Goal: Task Accomplishment & Management: Complete application form

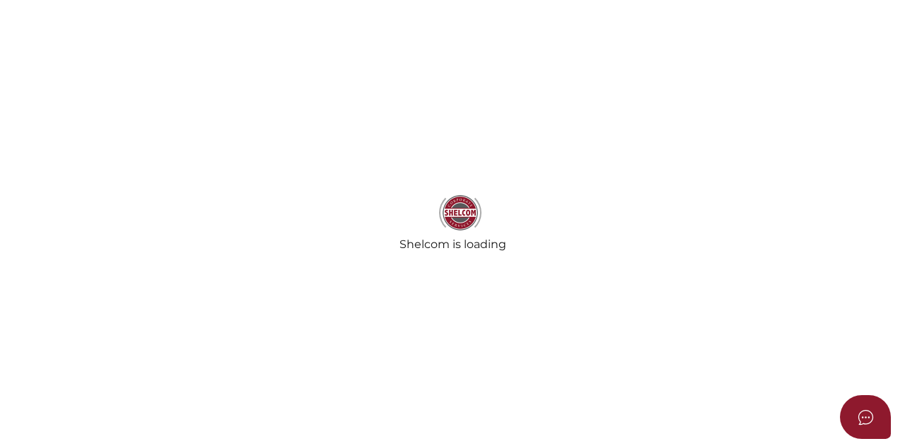
select select
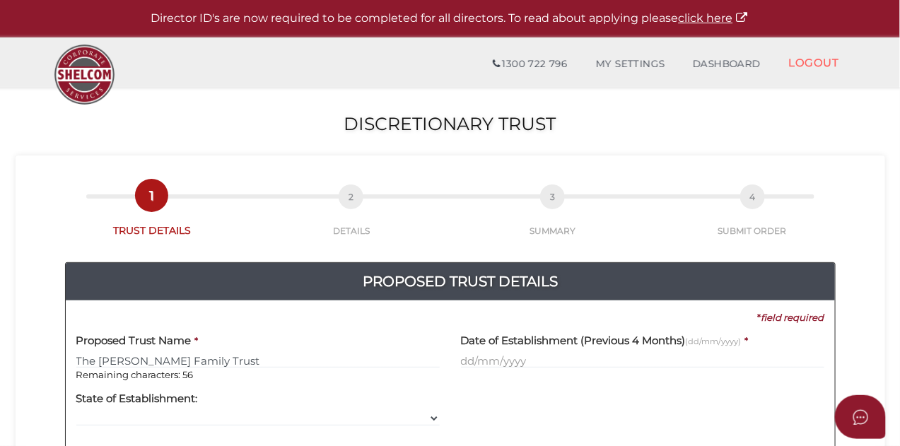
type input "The Weaver Family Trust"
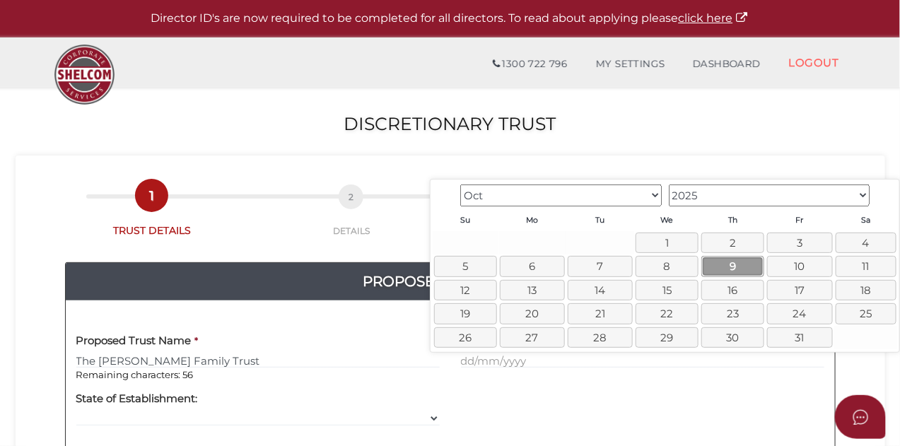
click at [733, 266] on link "9" at bounding box center [732, 266] width 63 height 21
type input "09/10/2025"
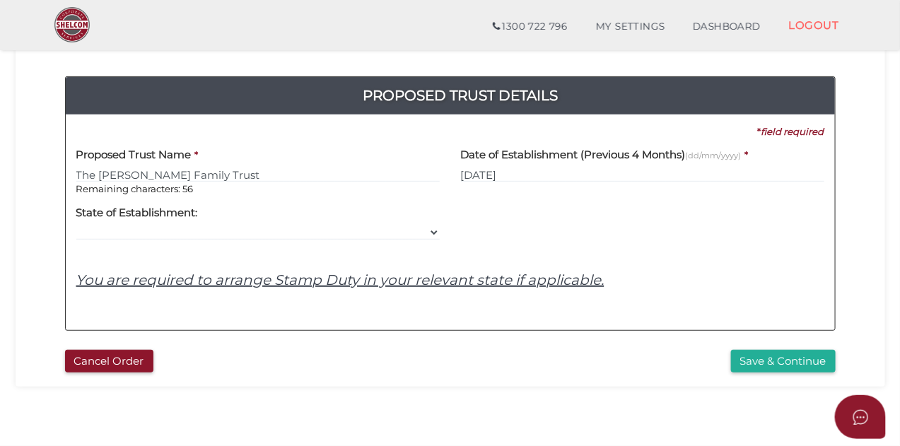
scroll to position [133, 0]
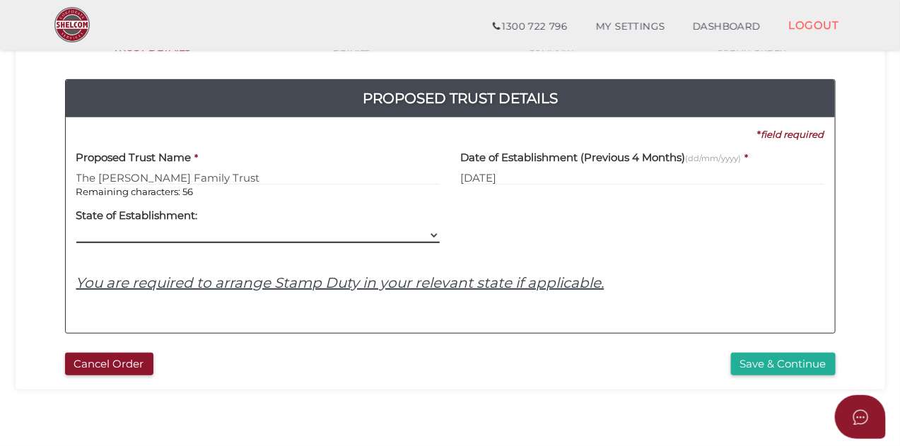
click at [407, 235] on select "VIC ACT NSW NT QLD TAS WA SA" at bounding box center [257, 236] width 363 height 16
select select "VIC"
click at [76, 228] on select "VIC ACT NSW NT QLD TAS WA SA" at bounding box center [257, 236] width 363 height 16
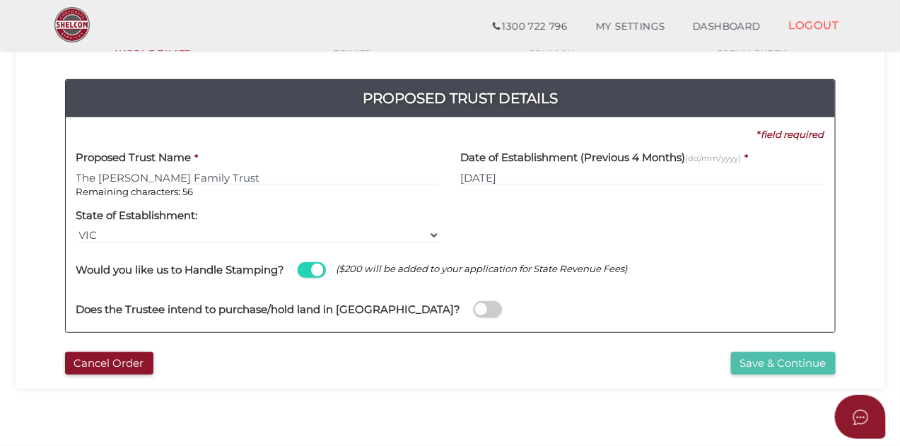
click at [761, 366] on button "Save & Continue" at bounding box center [783, 363] width 105 height 23
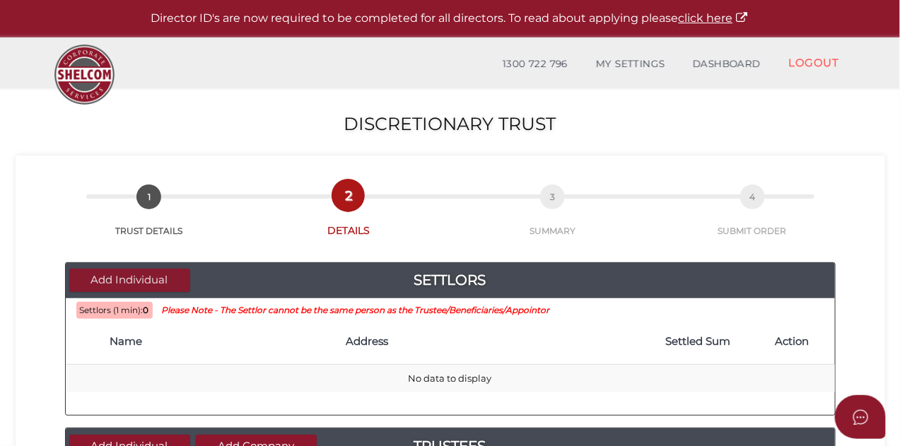
click at [165, 281] on button "Add Individual" at bounding box center [129, 280] width 121 height 23
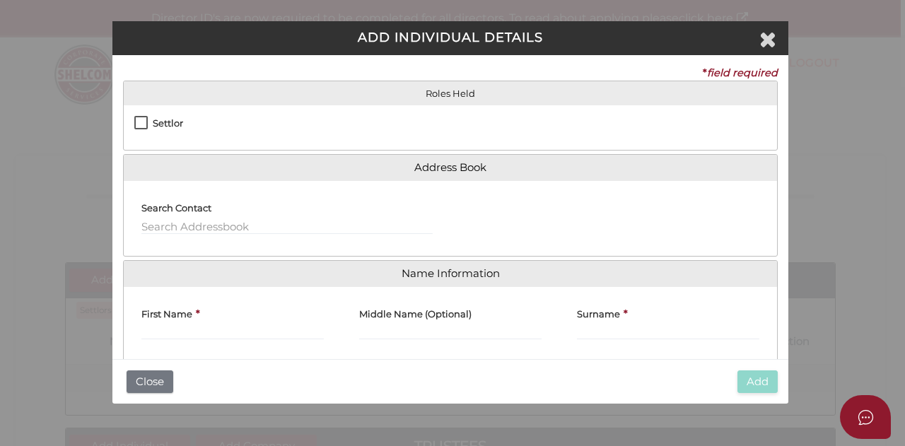
click at [142, 126] on label "Settlor" at bounding box center [158, 127] width 49 height 18
checkbox input "true"
type input "10"
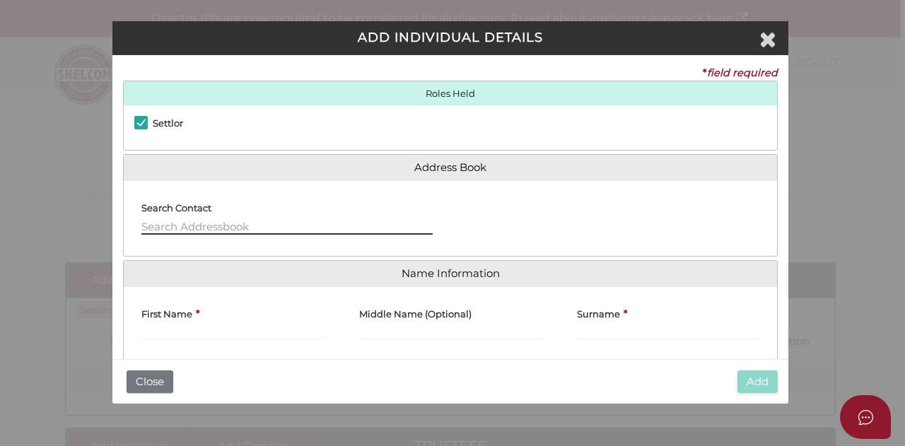
click at [192, 222] on input "text" at bounding box center [286, 227] width 291 height 16
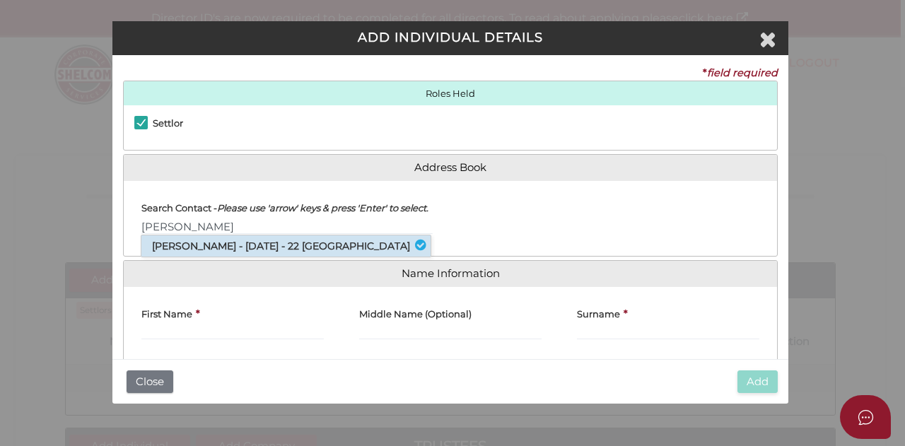
click at [197, 257] on li "Liam Tighe - 14/12/1981 - 22 Railway Parade, Highett, VIC, 3190" at bounding box center [285, 245] width 289 height 21
type input "[PERSON_NAME]"
type input "Tighe"
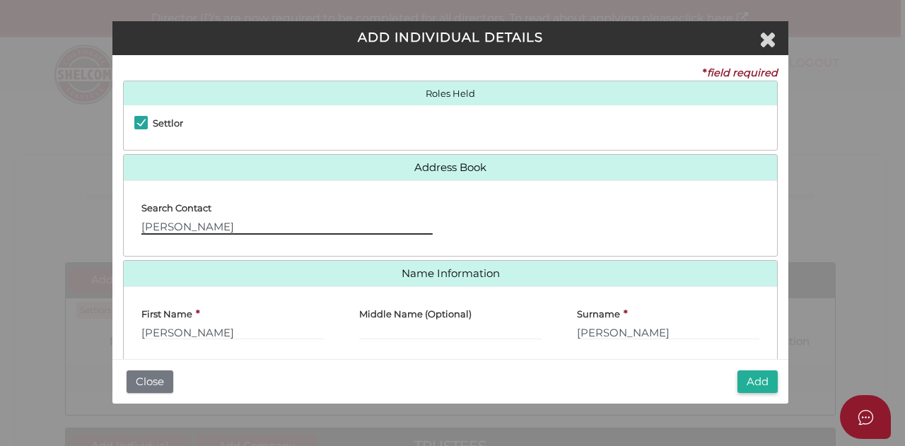
click at [195, 229] on input "[PERSON_NAME]" at bounding box center [286, 227] width 291 height 16
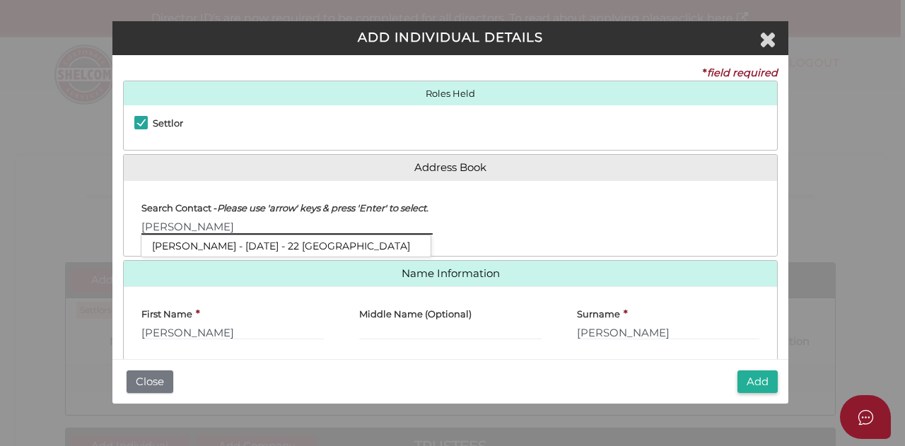
type input "[PERSON_NAME]"
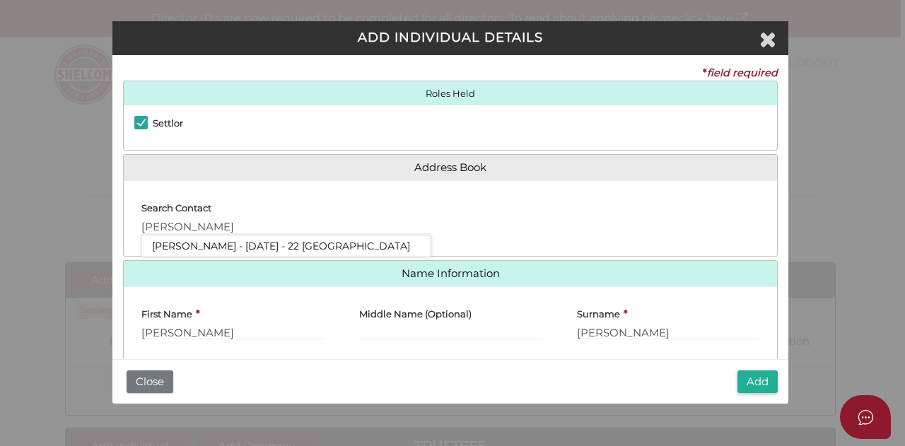
click at [504, 198] on div at bounding box center [613, 218] width 327 height 53
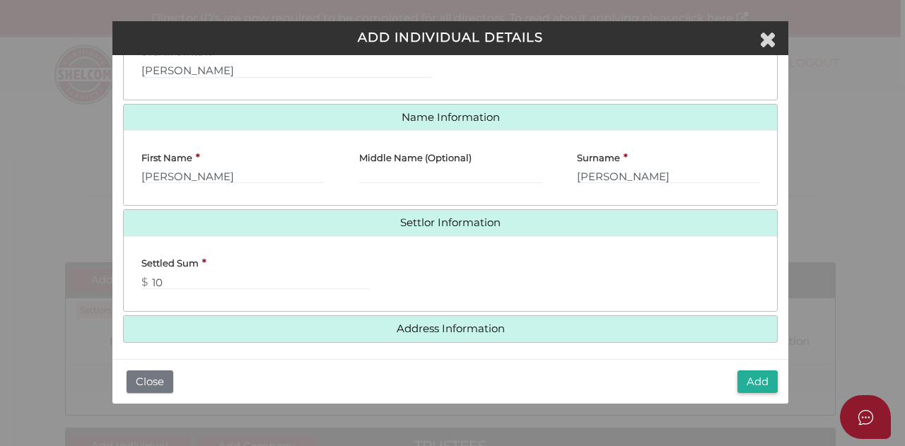
scroll to position [163, 0]
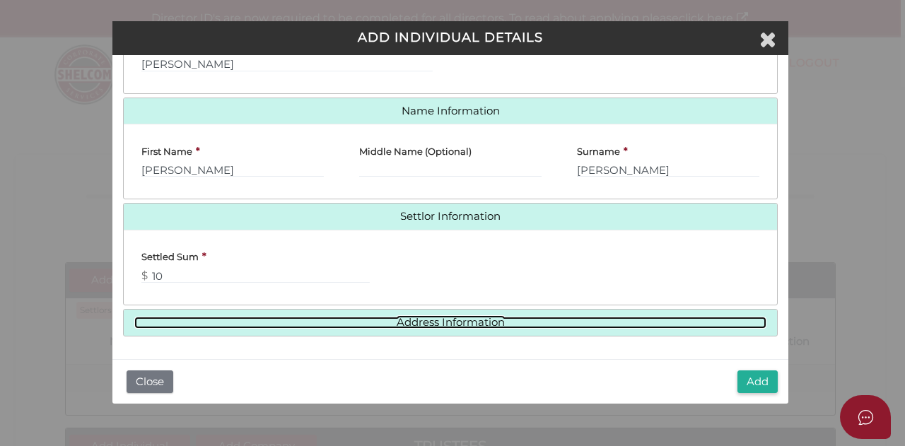
click at [525, 320] on link "Address Information" at bounding box center [450, 323] width 632 height 12
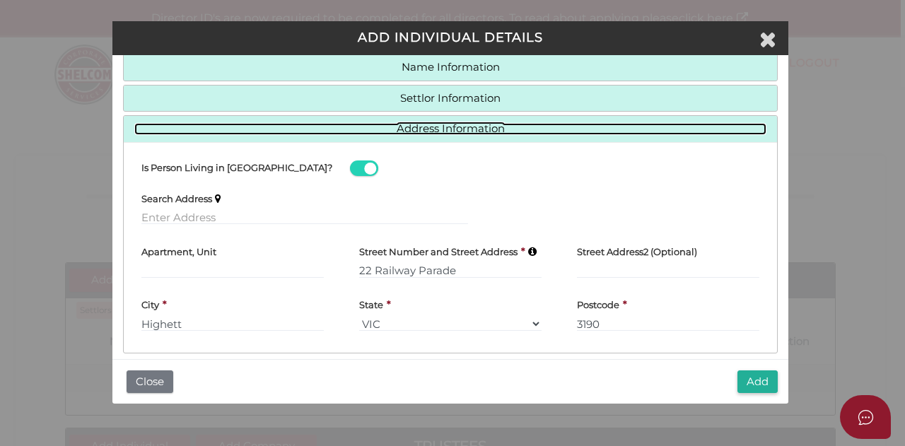
scroll to position [127, 0]
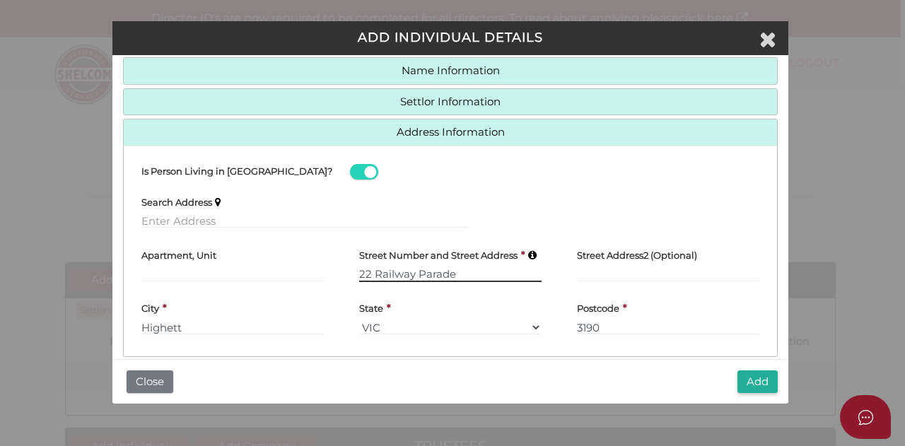
click at [374, 270] on input "22 Railway Parade" at bounding box center [450, 275] width 182 height 16
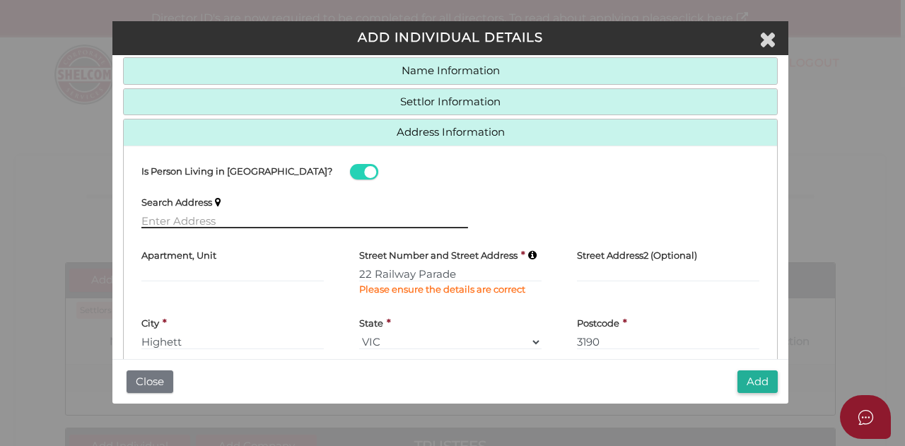
click at [463, 219] on input "text" at bounding box center [304, 221] width 327 height 16
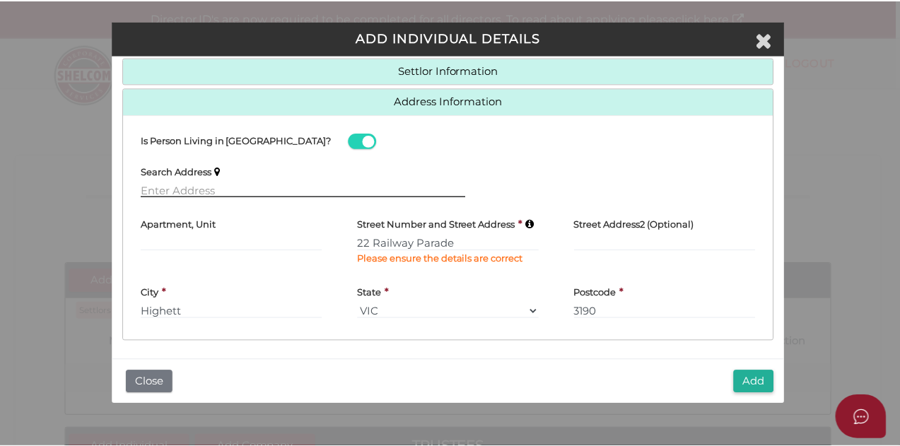
scroll to position [163, 0]
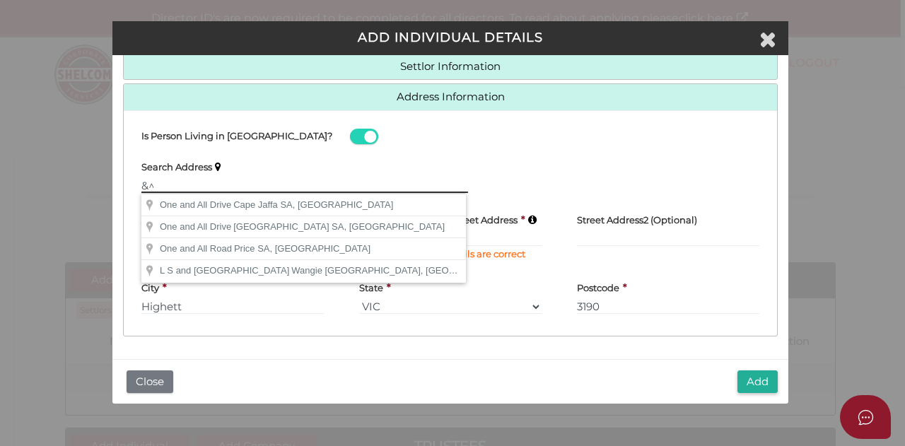
type input "&"
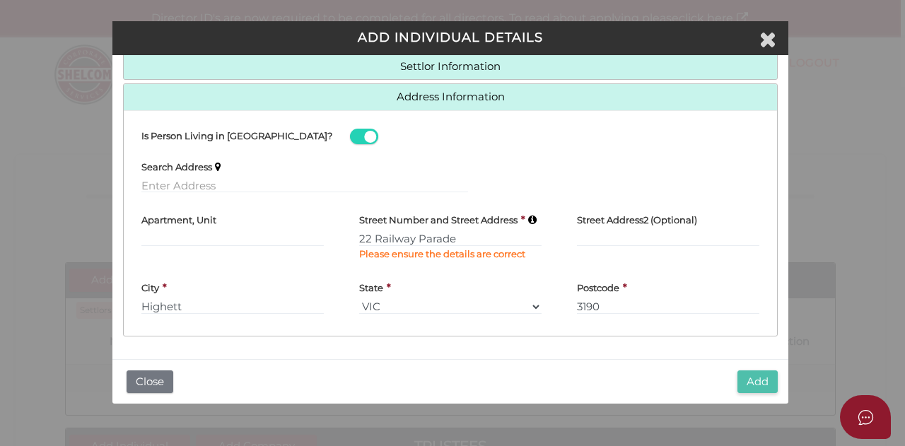
click at [744, 380] on button "Add" at bounding box center [757, 381] width 40 height 23
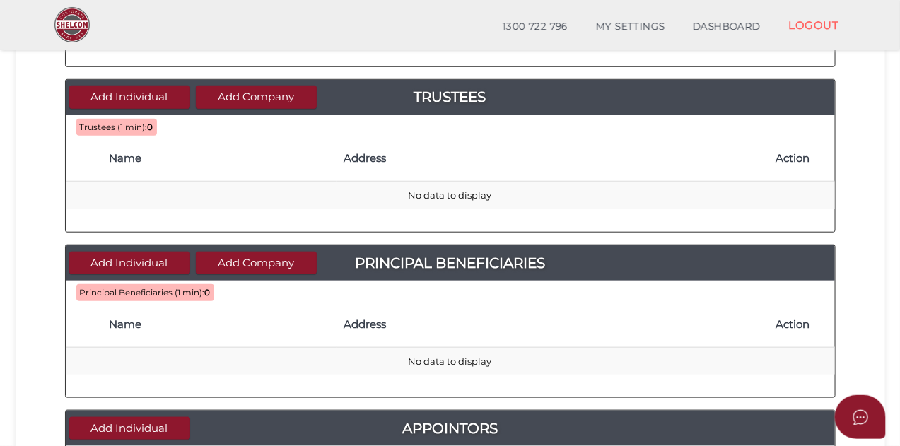
scroll to position [303, 0]
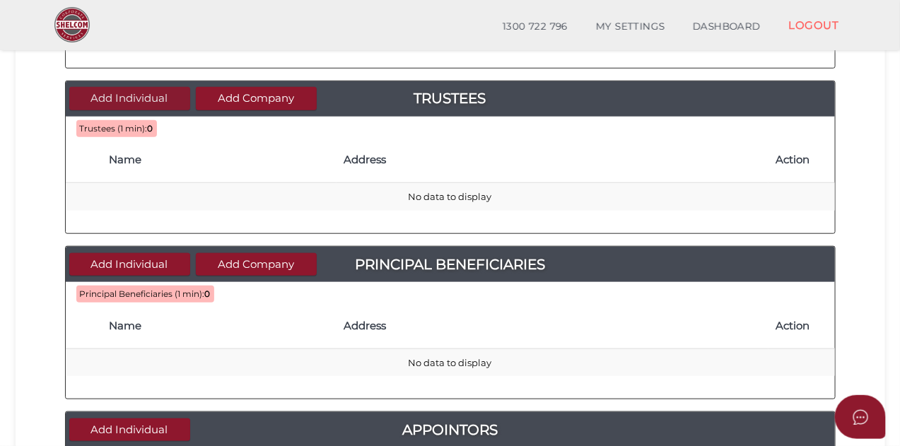
click at [137, 103] on button "Add Individual" at bounding box center [129, 98] width 121 height 23
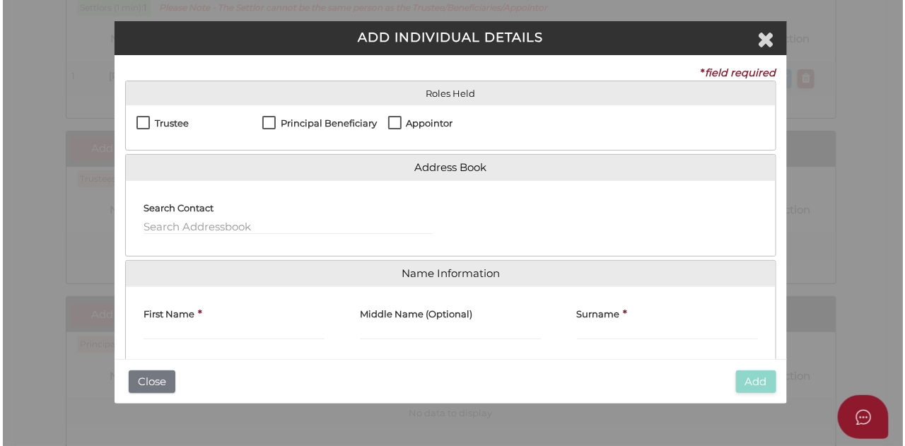
scroll to position [0, 0]
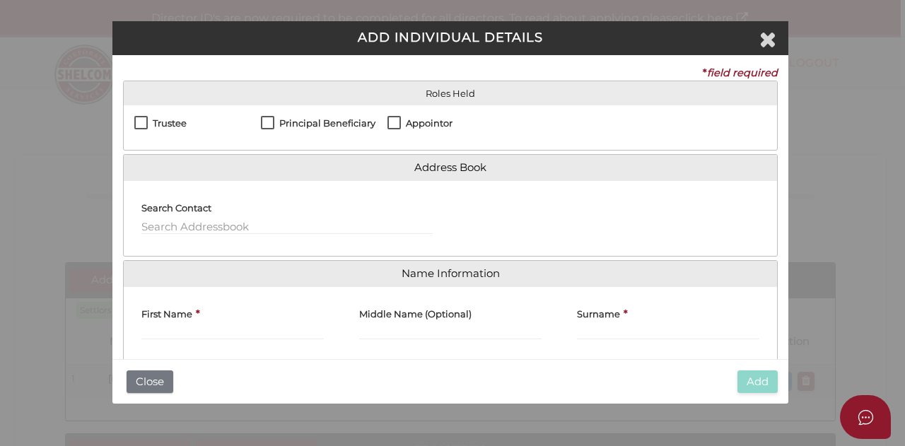
click at [141, 123] on label "Trustee" at bounding box center [160, 127] width 52 height 18
checkbox input "true"
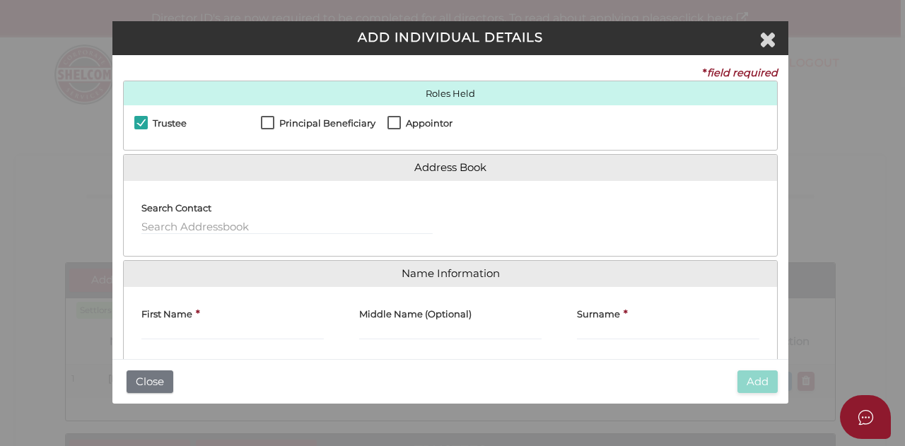
click at [262, 123] on label "Principal Beneficiary" at bounding box center [318, 127] width 115 height 18
checkbox input "true"
click at [394, 123] on label "Appointor" at bounding box center [419, 127] width 65 height 18
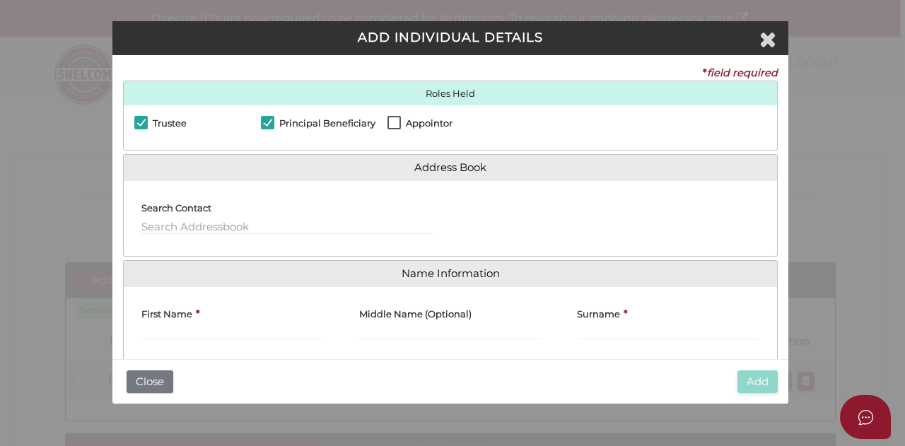
checkbox input "true"
click at [237, 334] on input "First Name" at bounding box center [232, 333] width 182 height 16
type input "s"
type input "Shannon"
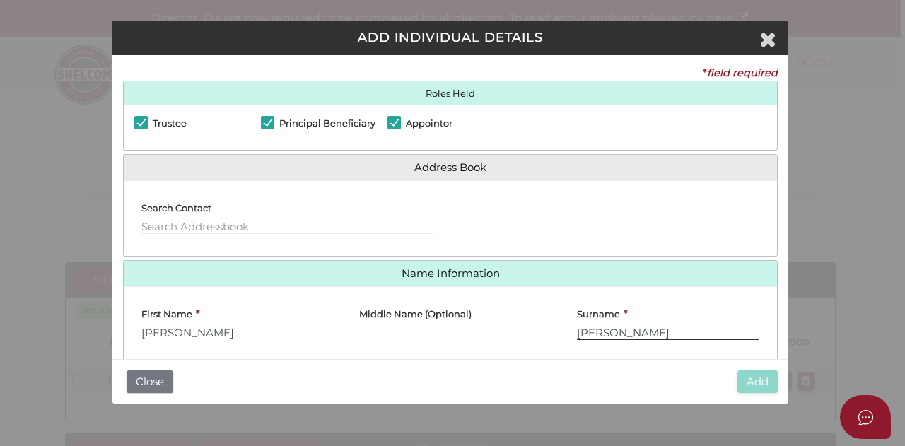
type input "Weaver"
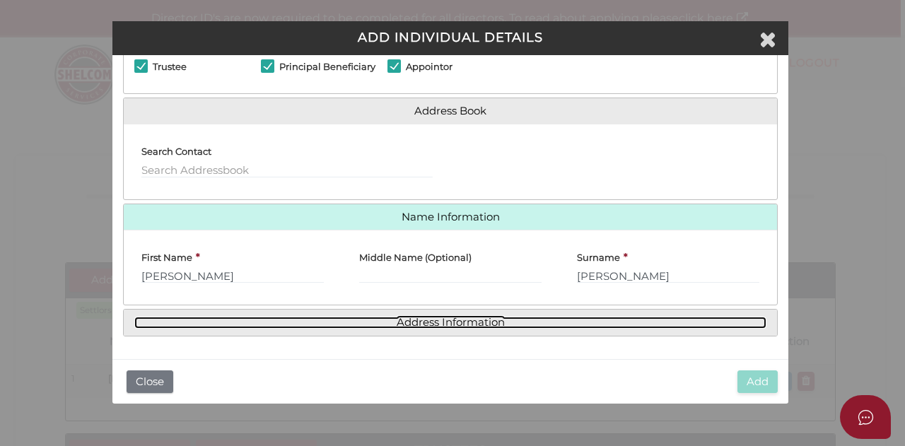
click at [464, 328] on link "Address Information" at bounding box center [450, 323] width 632 height 12
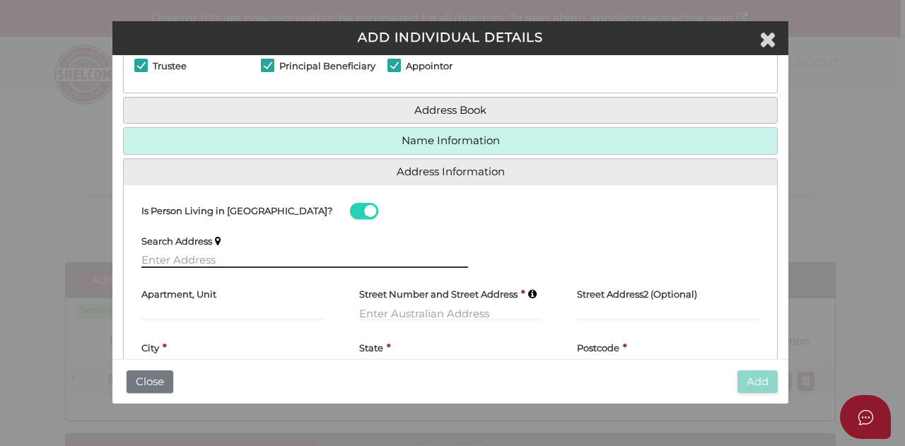
click at [252, 254] on input "text" at bounding box center [304, 260] width 327 height 16
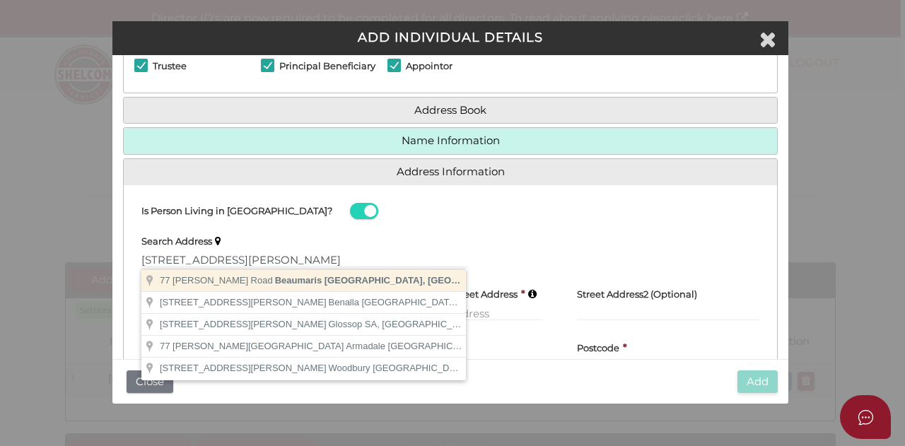
type input "77 Morey Road, Beaumaris VIC, Australia"
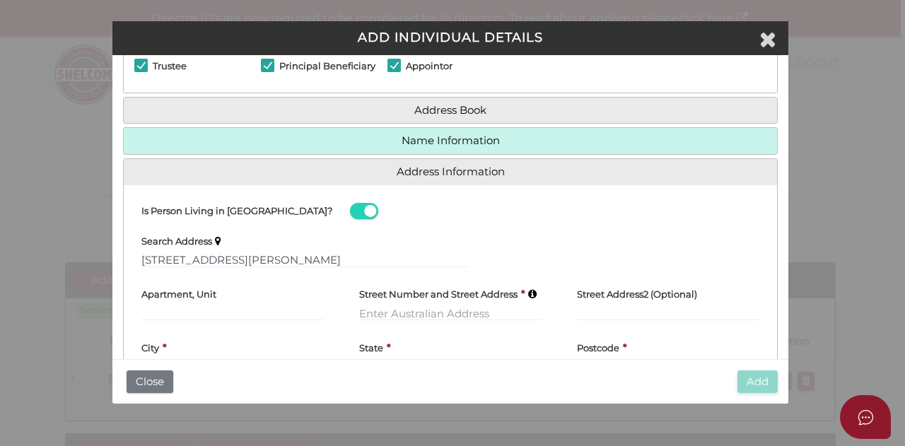
type input "77 Morey Road"
type input "Beaumaris"
select select "VIC"
type input "3193"
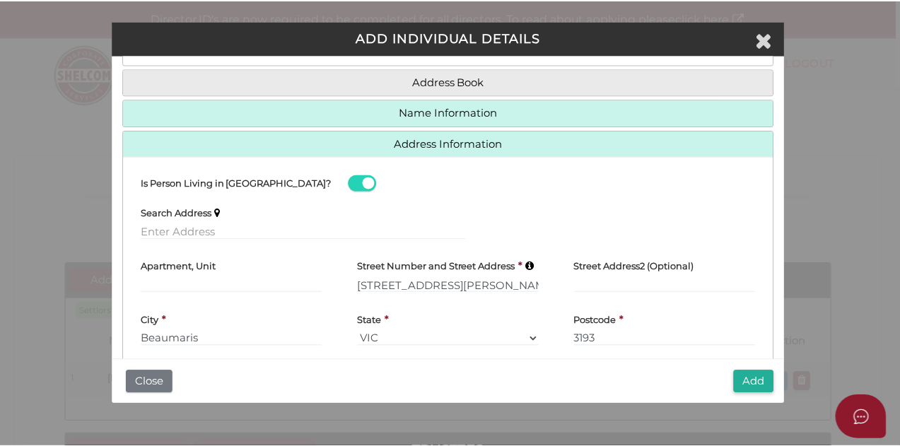
scroll to position [117, 0]
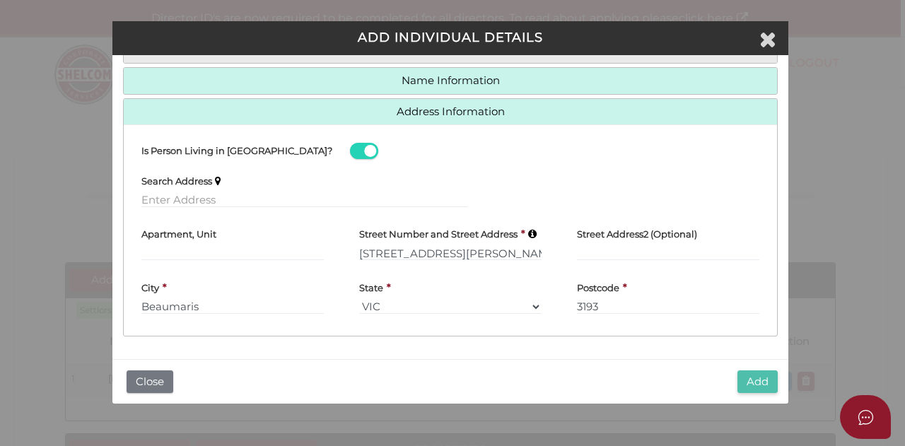
click at [764, 379] on button "Add" at bounding box center [757, 381] width 40 height 23
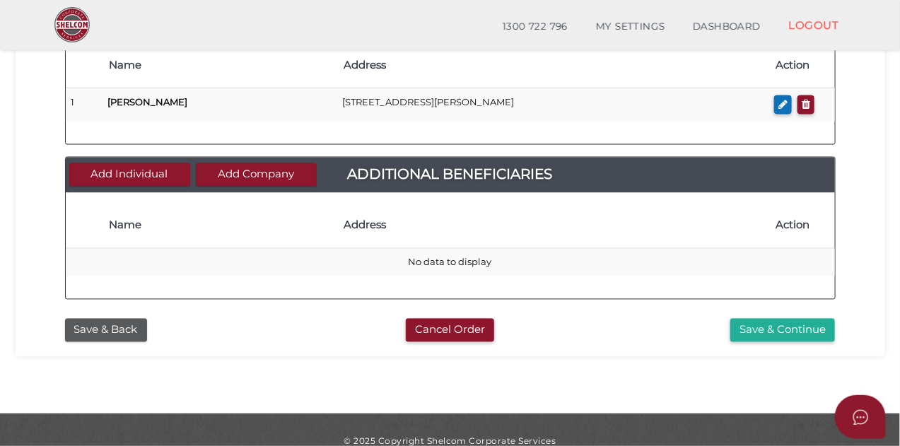
scroll to position [741, 0]
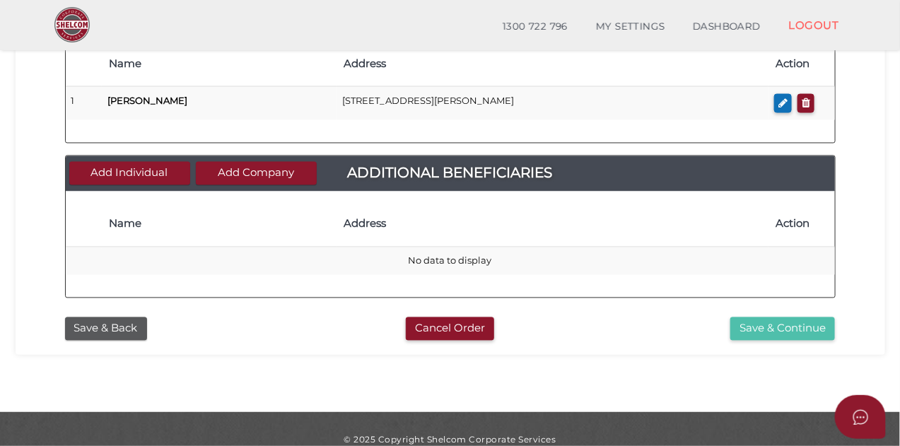
click at [772, 325] on button "Save & Continue" at bounding box center [782, 328] width 105 height 23
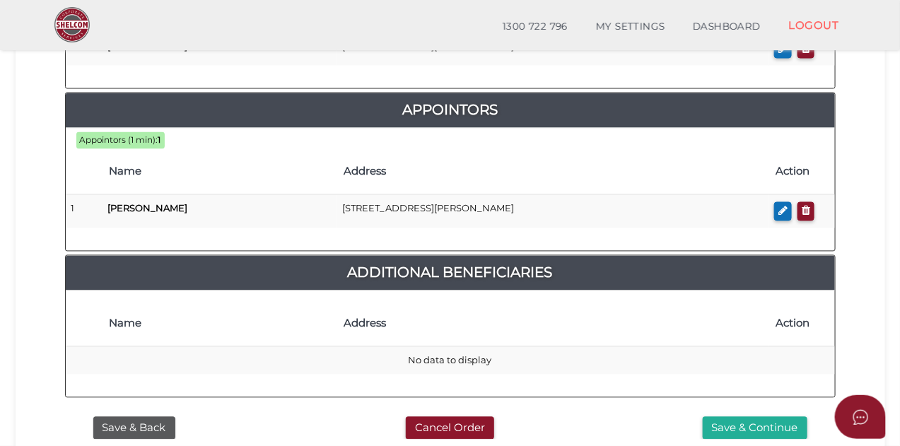
scroll to position [799, 0]
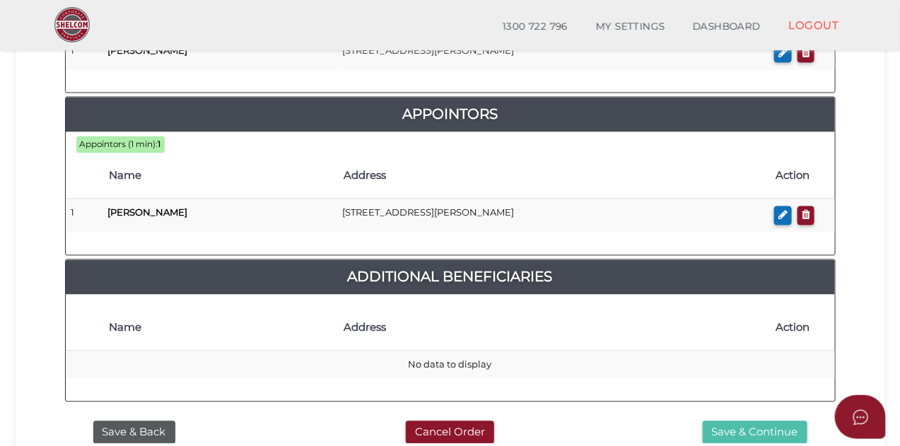
click at [736, 421] on button "Save & Continue" at bounding box center [755, 432] width 105 height 23
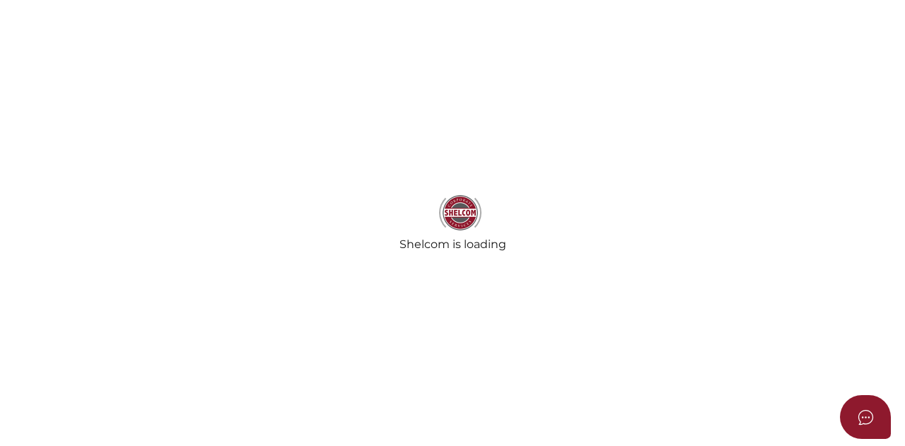
select select "Comb Binding"
radio input "true"
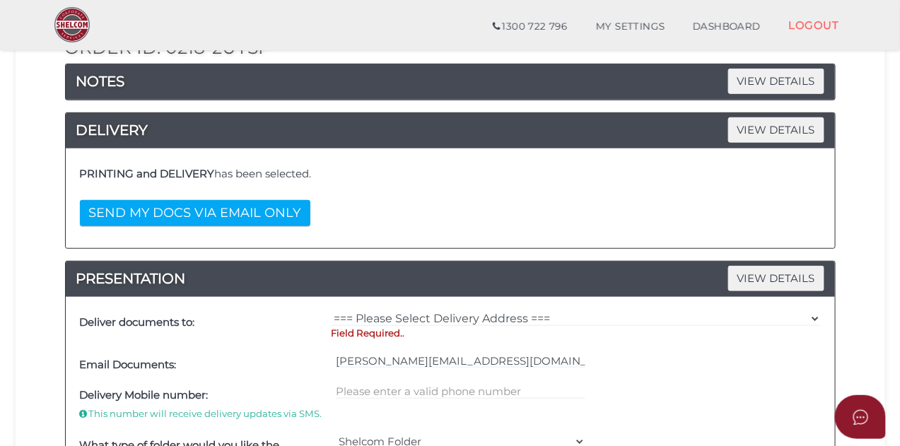
scroll to position [194, 0]
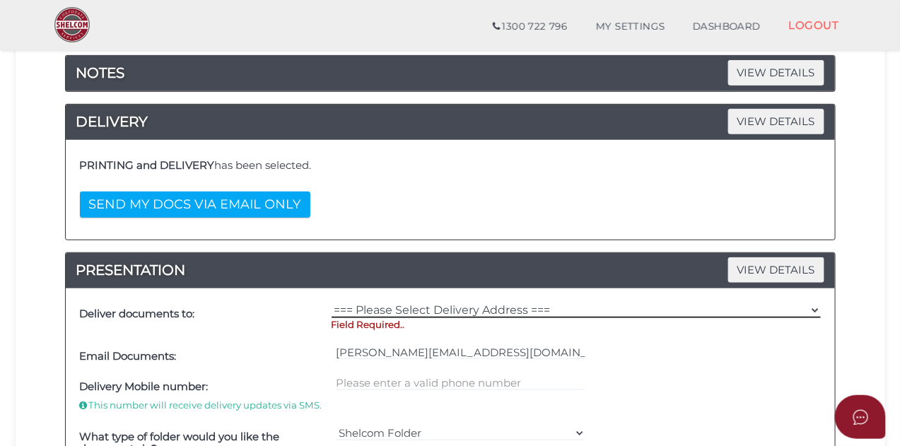
click at [770, 315] on select "=== Please Select Delivery Address === (User Address - [PERSON_NAME]) [STREET_A…" at bounding box center [576, 311] width 489 height 16
select select "0"
click at [332, 303] on select "=== Please Select Delivery Address === (User Address - [PERSON_NAME]) [STREET_A…" at bounding box center [576, 311] width 489 height 16
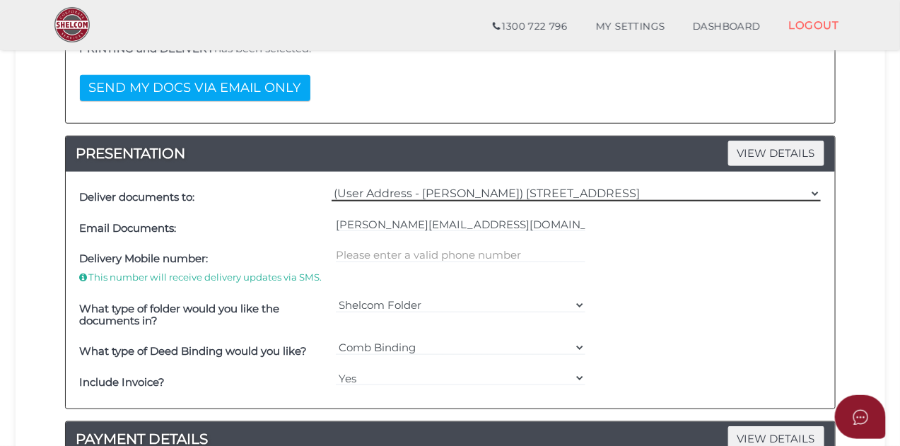
scroll to position [314, 0]
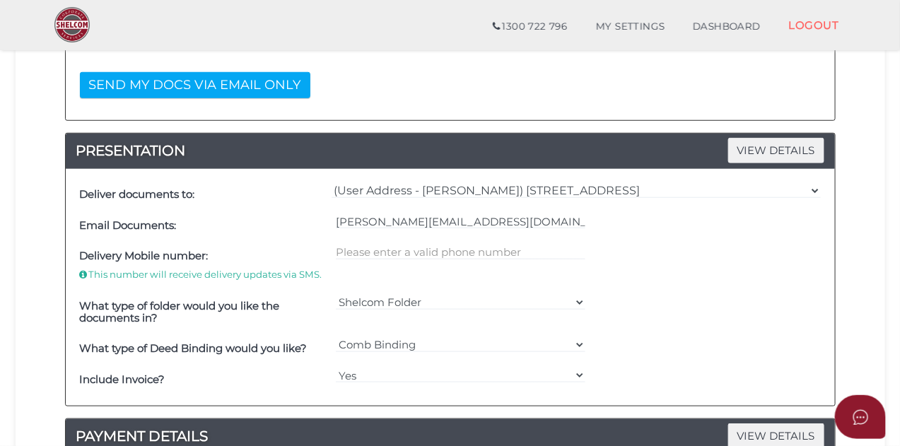
click at [463, 243] on div at bounding box center [460, 266] width 257 height 50
click at [441, 254] on input "text" at bounding box center [461, 253] width 250 height 16
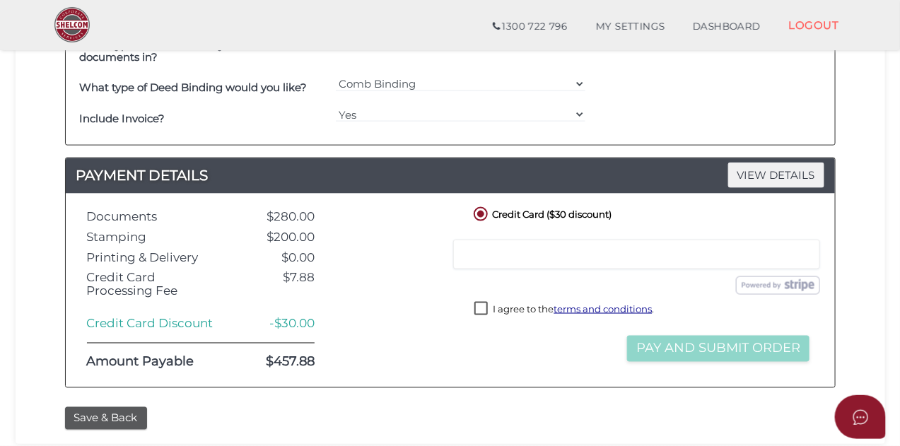
scroll to position [579, 0]
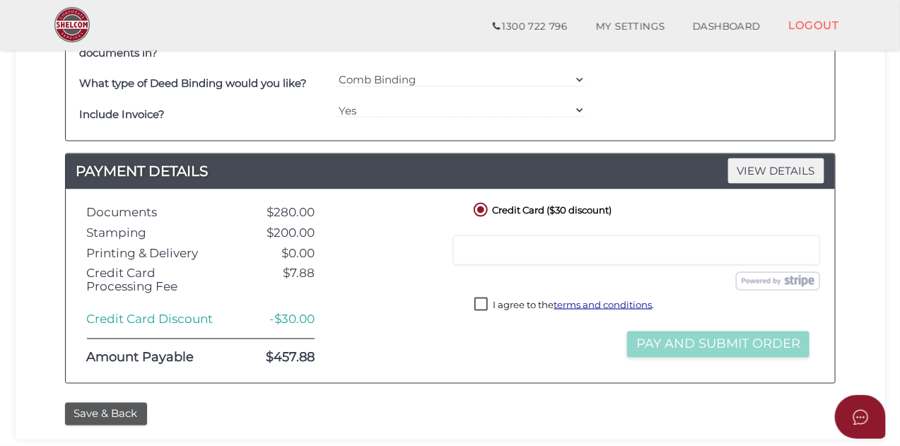
type input "0402293478"
click at [486, 304] on label "I agree to the terms and conditions ." at bounding box center [564, 307] width 180 height 18
checkbox input "true"
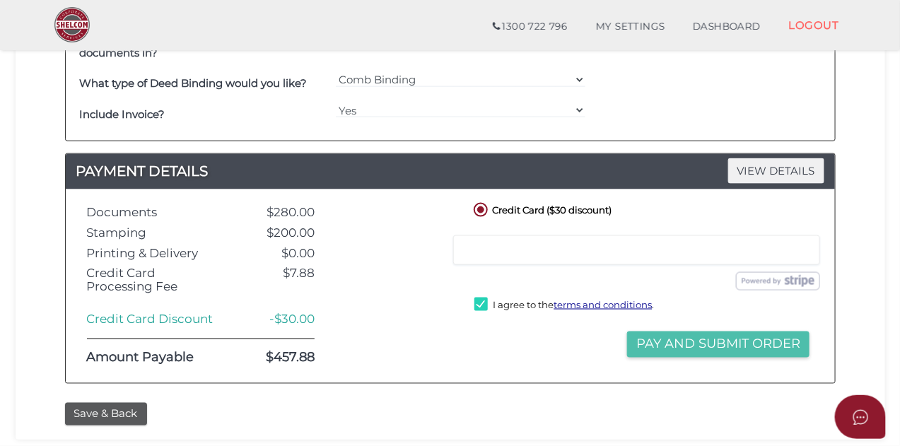
click at [682, 351] on button "Pay and Submit Order" at bounding box center [718, 345] width 182 height 26
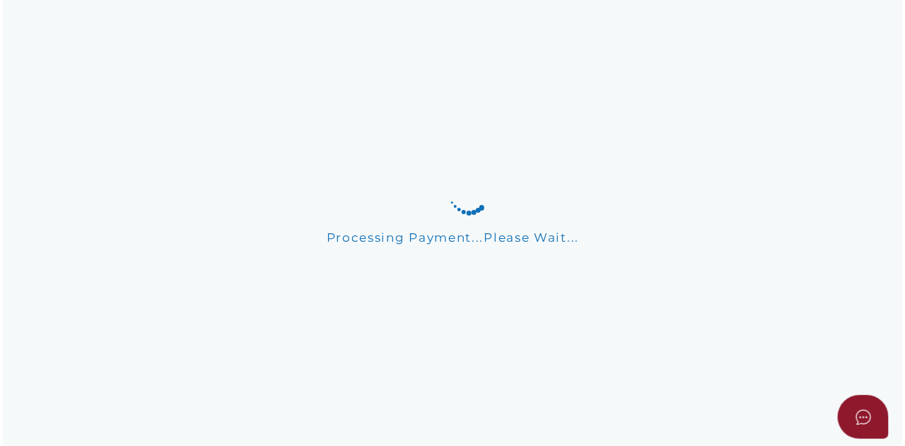
scroll to position [0, 0]
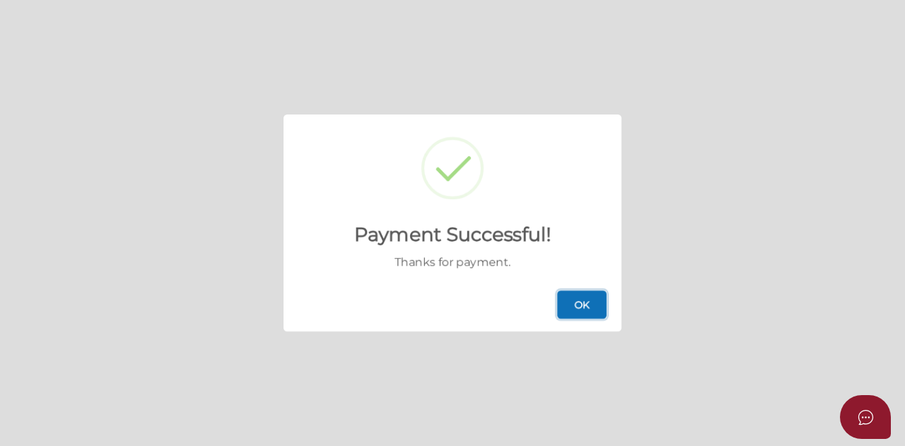
click at [592, 296] on button "OK" at bounding box center [581, 305] width 49 height 28
